Goal: Information Seeking & Learning: Learn about a topic

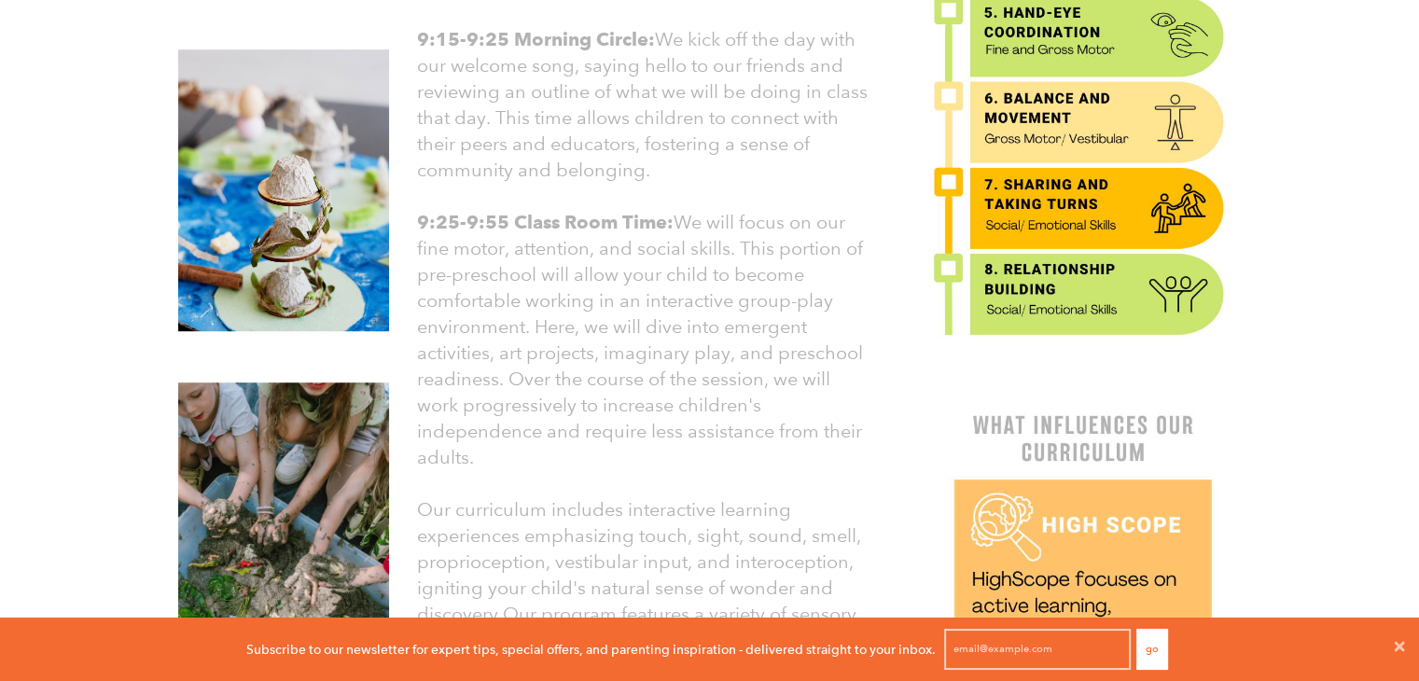
scroll to position [970, 0]
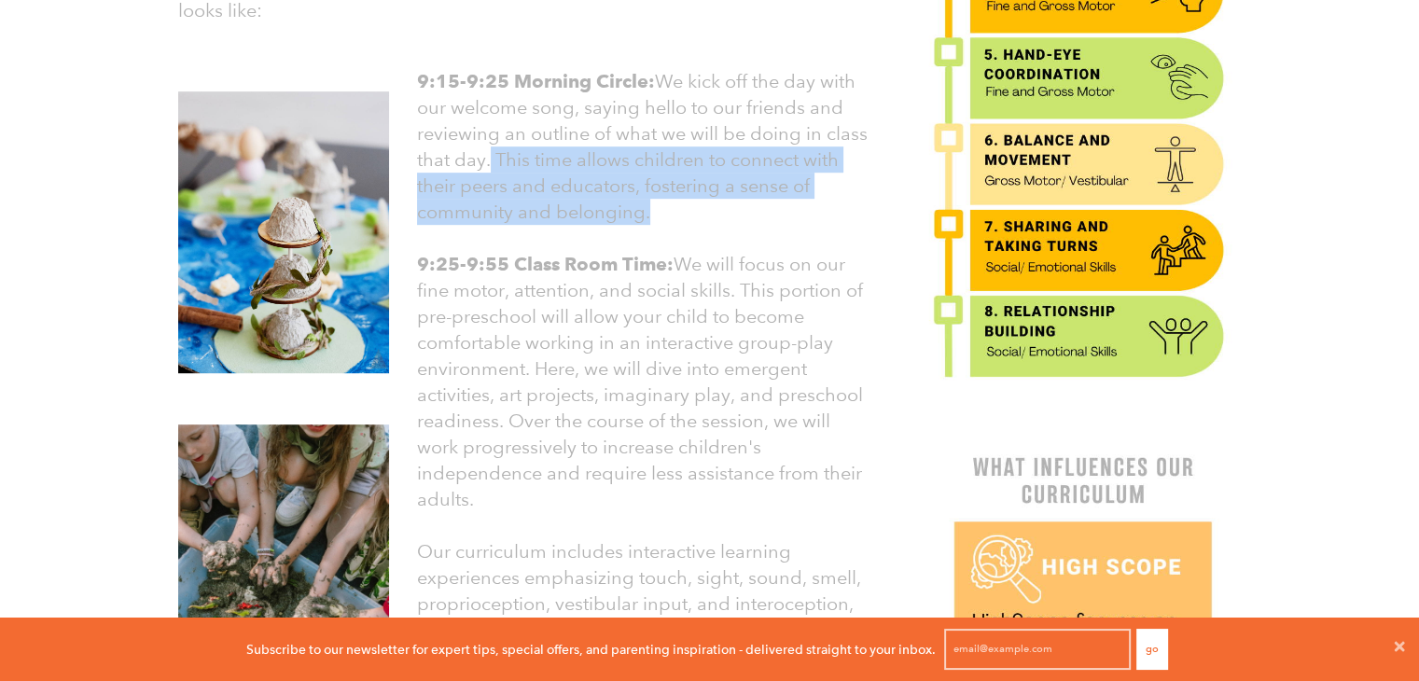
drag, startPoint x: 488, startPoint y: 151, endPoint x: 698, endPoint y: 217, distance: 220.2
click at [698, 217] on p "9:15-9:25 Morning Circle: We kick off the day with our welcome song, saying hel…" at bounding box center [642, 146] width 451 height 157
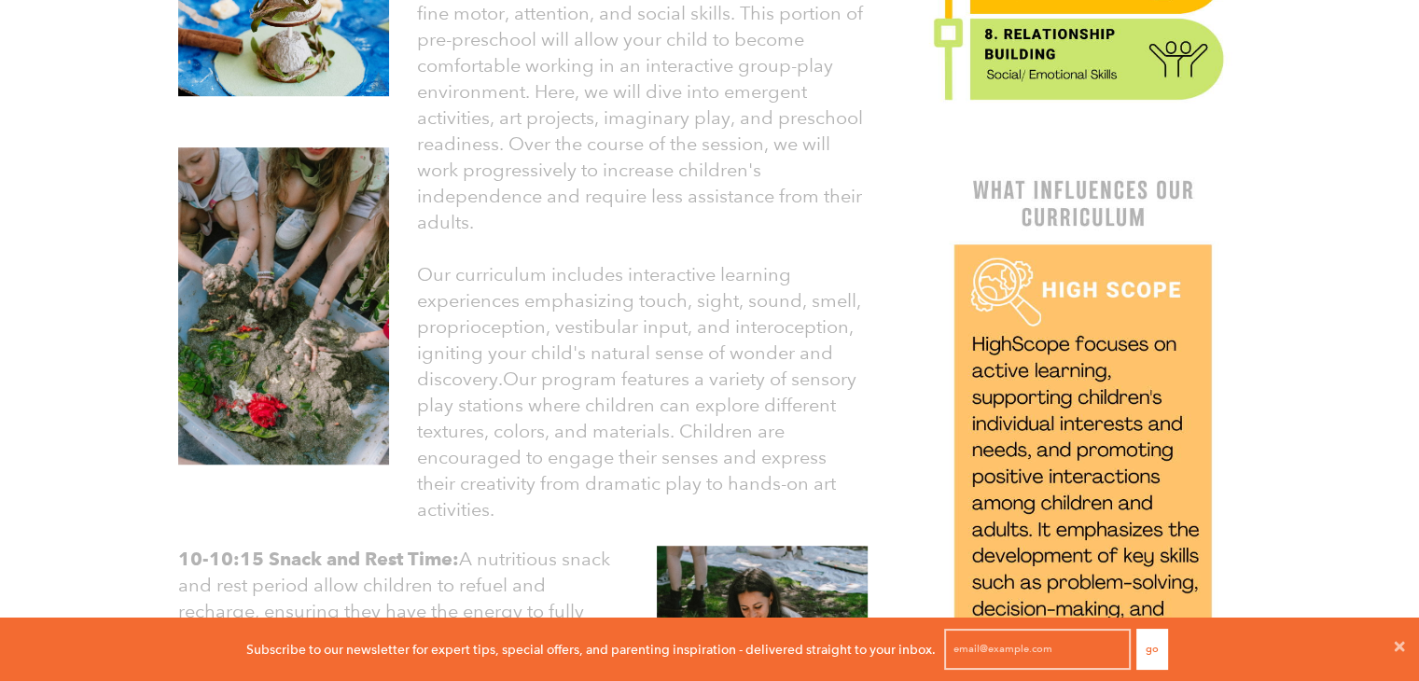
scroll to position [1247, 0]
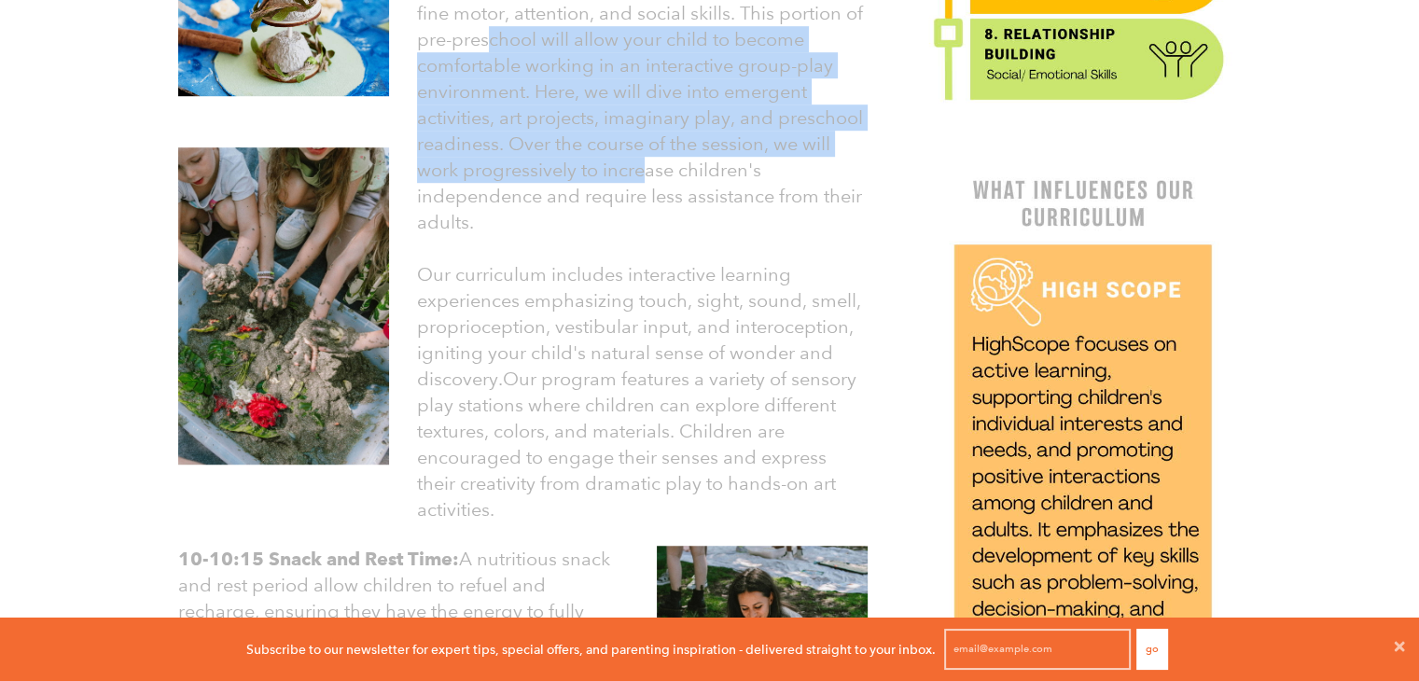
drag, startPoint x: 493, startPoint y: 38, endPoint x: 642, endPoint y: 169, distance: 198.4
click at [642, 169] on font "9:25-9:55 Class Room Time: We will focus on our fine motor, attention, and soci…" at bounding box center [640, 105] width 446 height 258
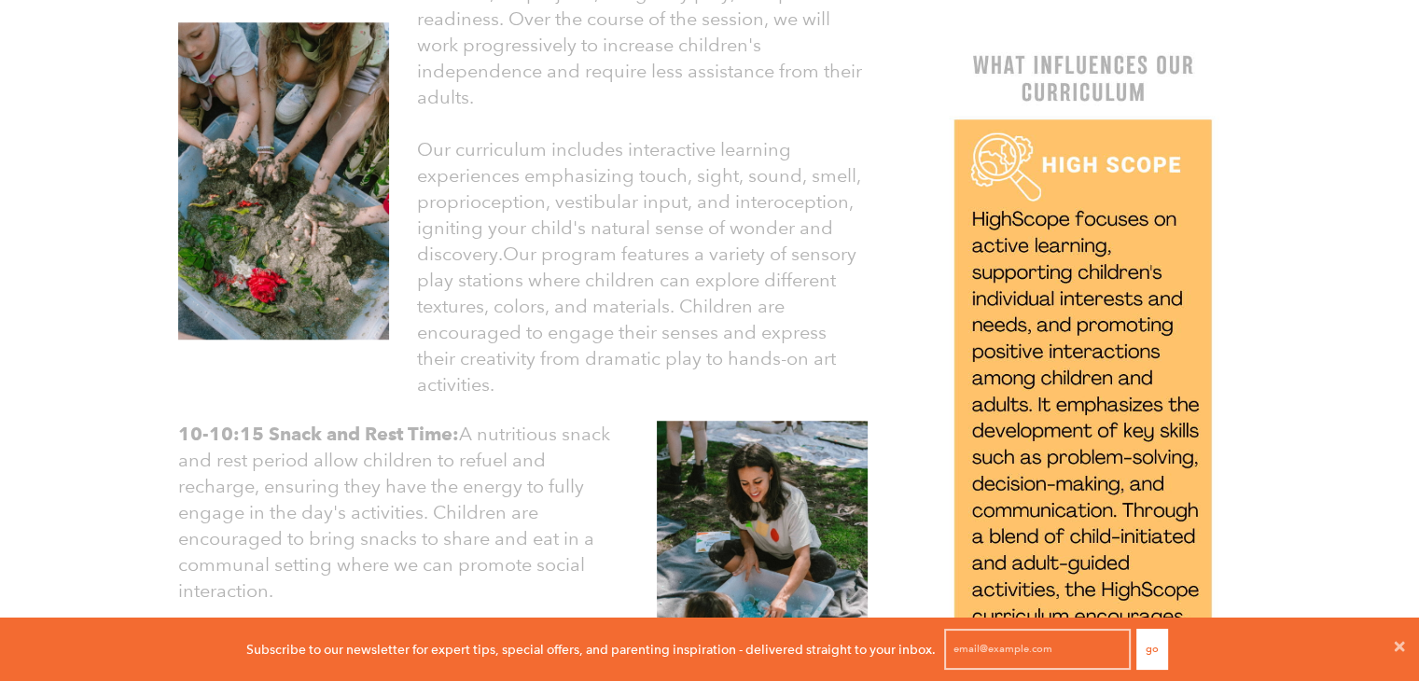
scroll to position [1373, 0]
drag, startPoint x: 452, startPoint y: 60, endPoint x: 502, endPoint y: 93, distance: 60.6
drag, startPoint x: 502, startPoint y: 93, endPoint x: 459, endPoint y: 89, distance: 43.2
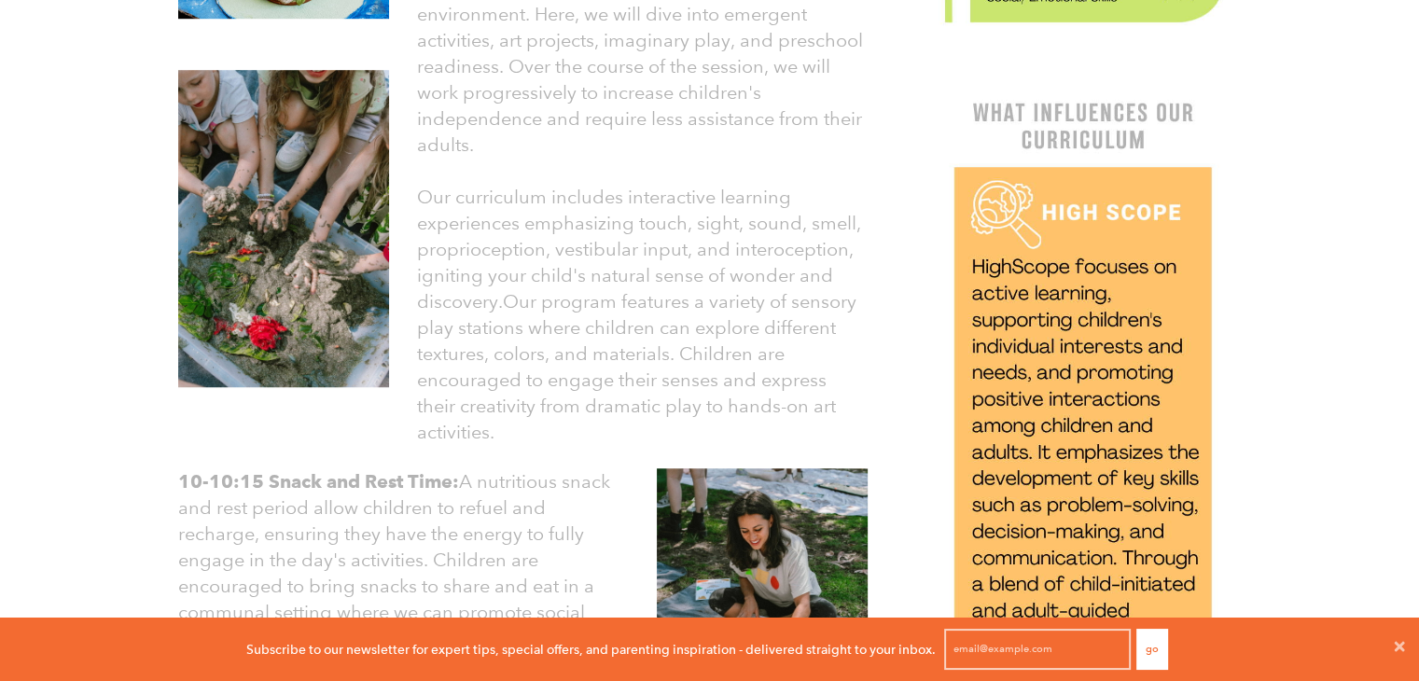
scroll to position [1321, 0]
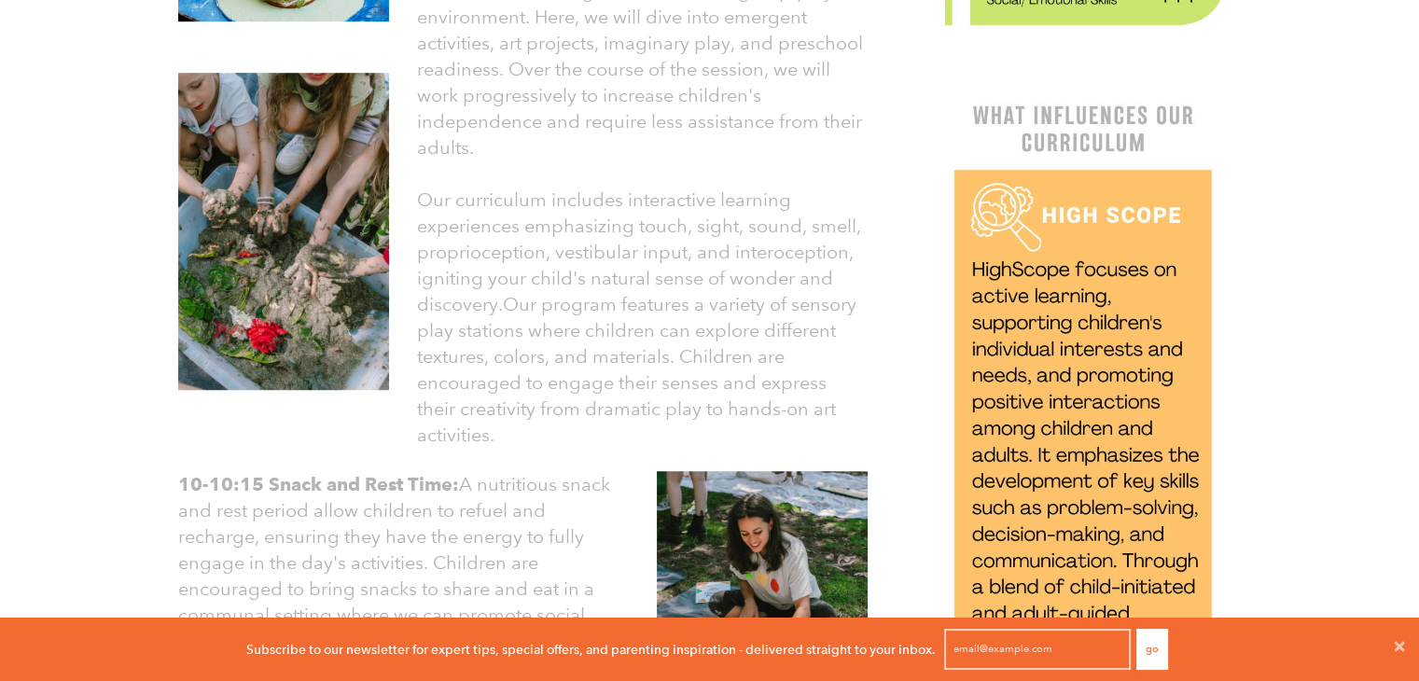
drag, startPoint x: 468, startPoint y: 91, endPoint x: 568, endPoint y: 159, distance: 121.7
click at [568, 159] on p "9:25-9:55 Class Room Time: We will focus on our fine motor, attention, and soci…" at bounding box center [642, 29] width 451 height 261
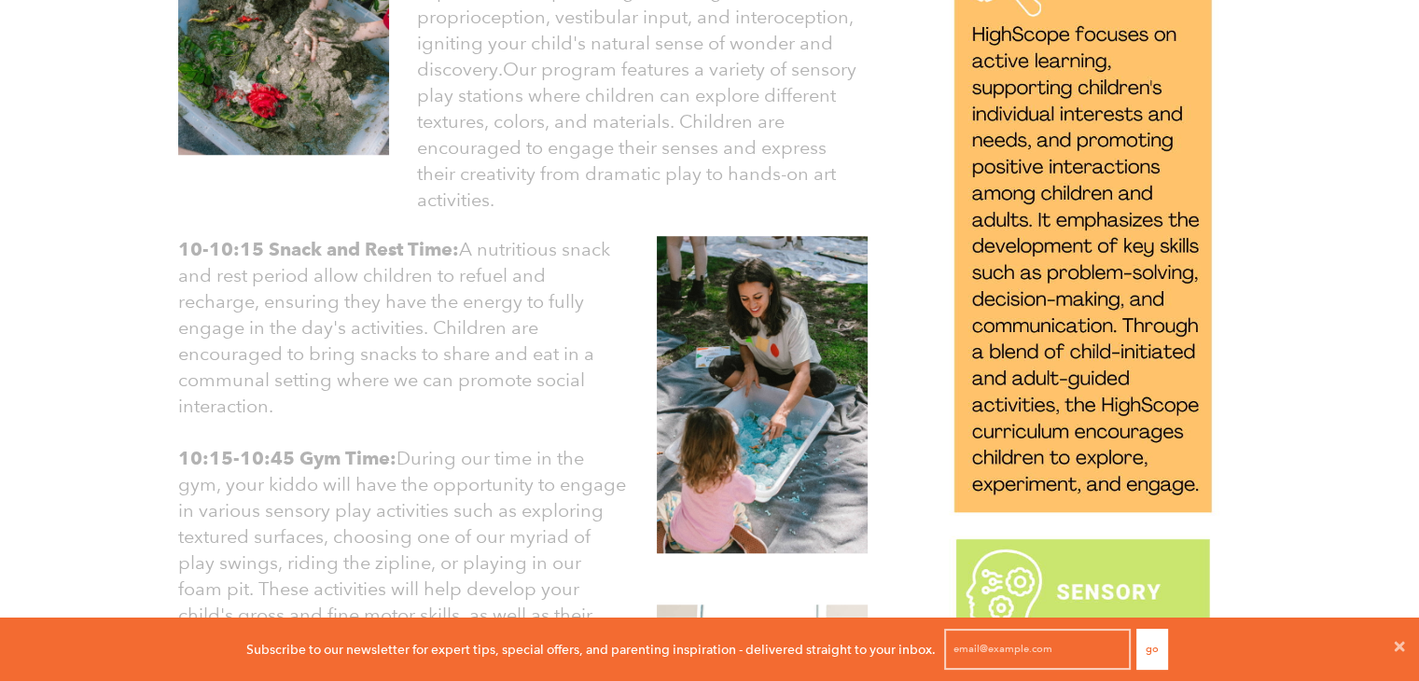
scroll to position [1556, 0]
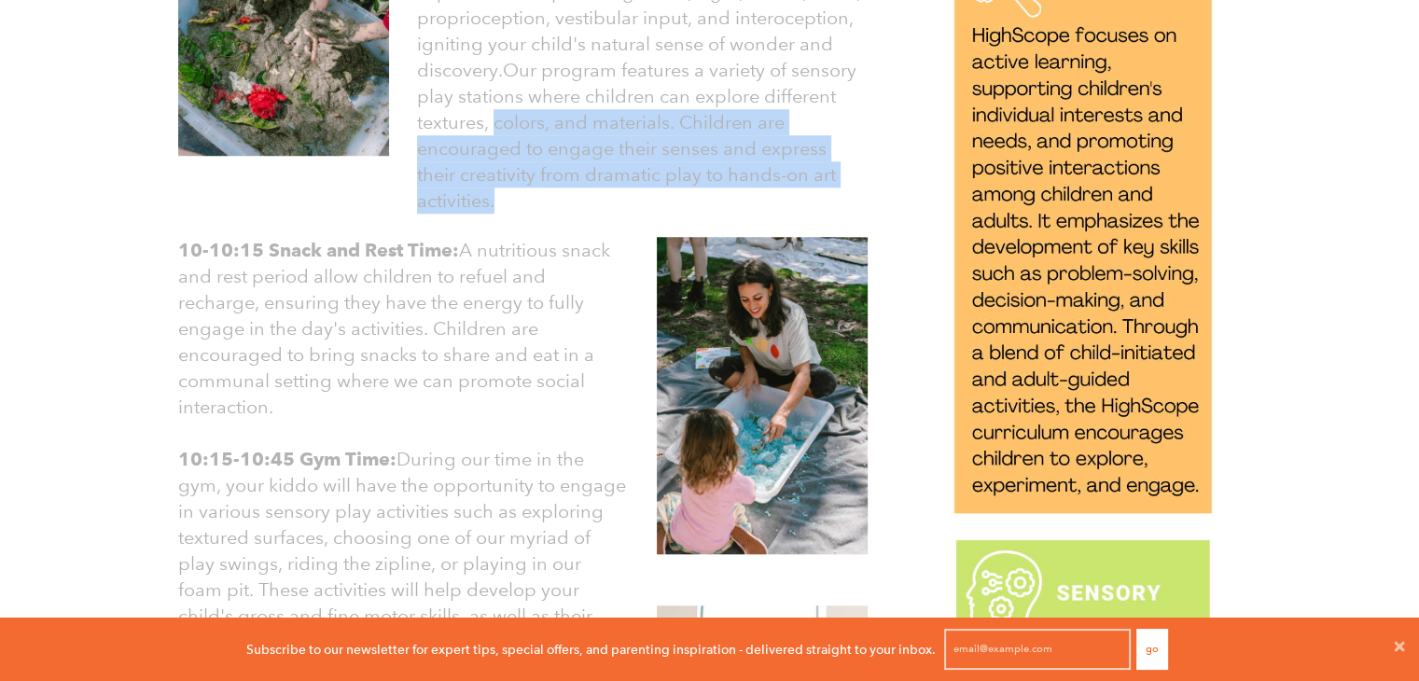
drag, startPoint x: 493, startPoint y: 118, endPoint x: 582, endPoint y: 217, distance: 133.5
click at [518, 204] on p "Our curriculum includes interactive learning experiences emphasizing touch, sig…" at bounding box center [642, 82] width 451 height 261
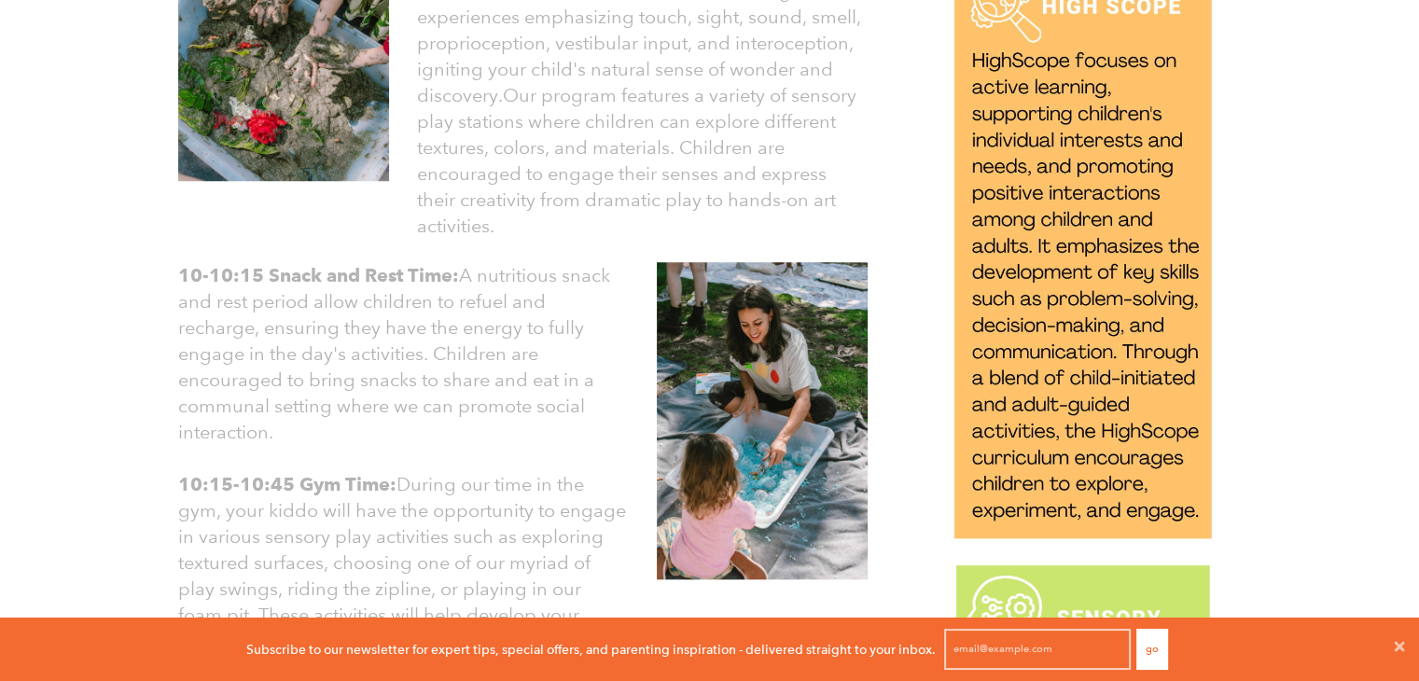
scroll to position [1531, 0]
